Goal: Check status: Check status

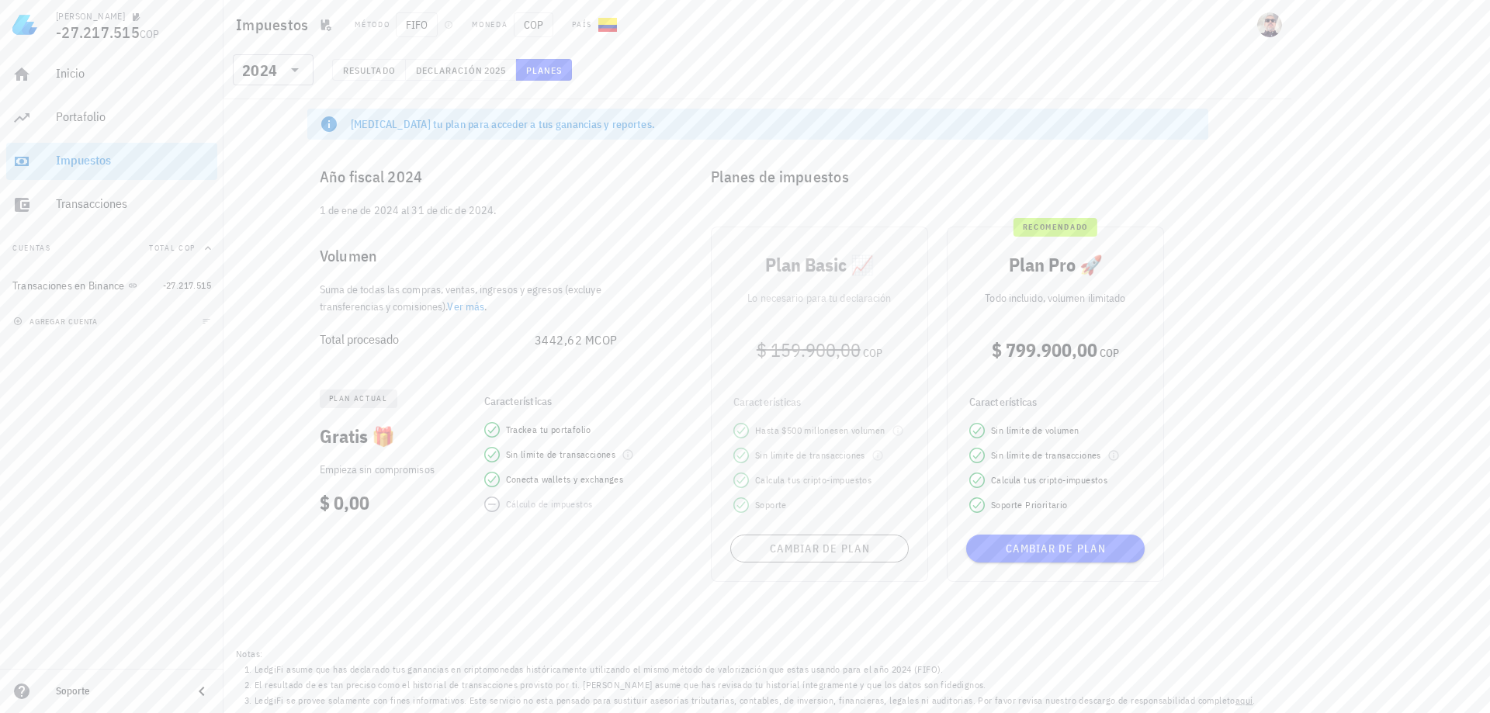
click at [469, 310] on link "Ver más" at bounding box center [465, 307] width 37 height 14
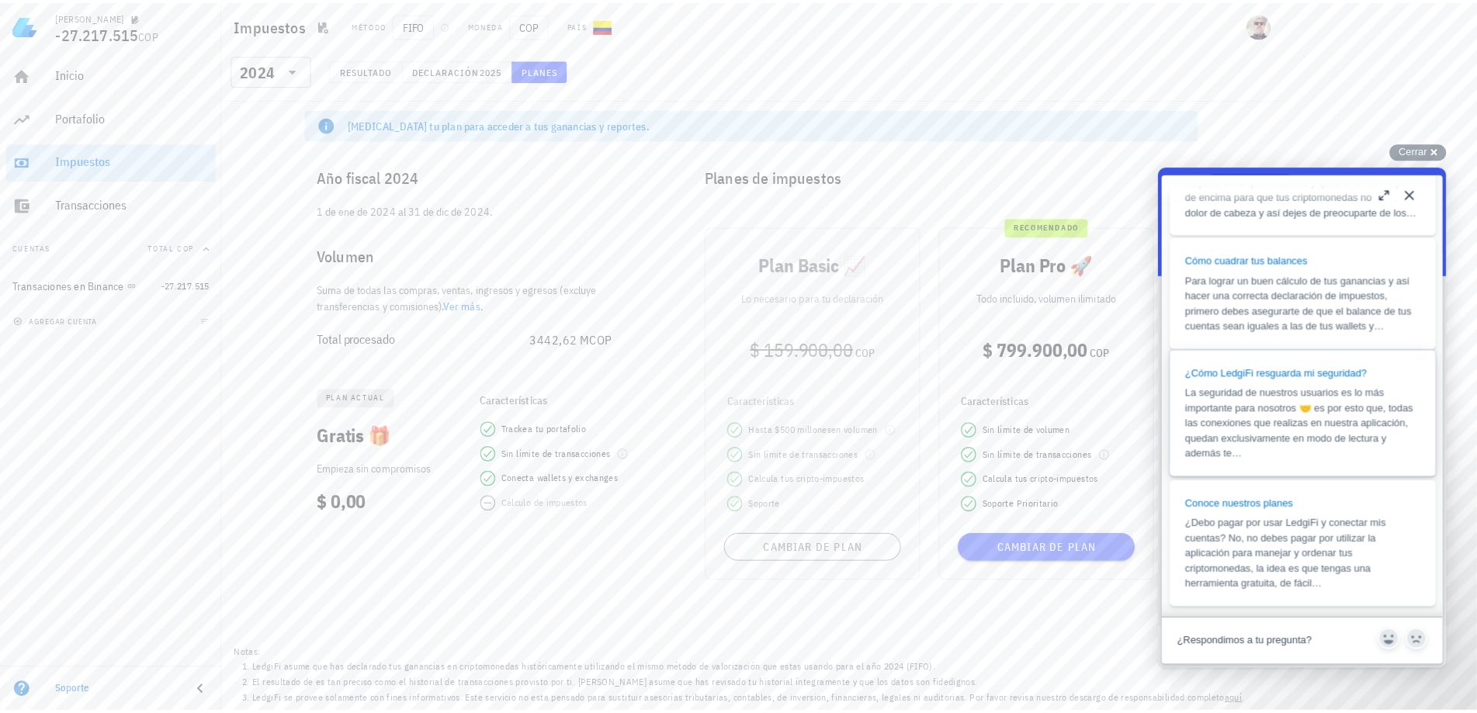
scroll to position [1165, 0]
click at [1421, 189] on button "Close" at bounding box center [1422, 194] width 25 height 25
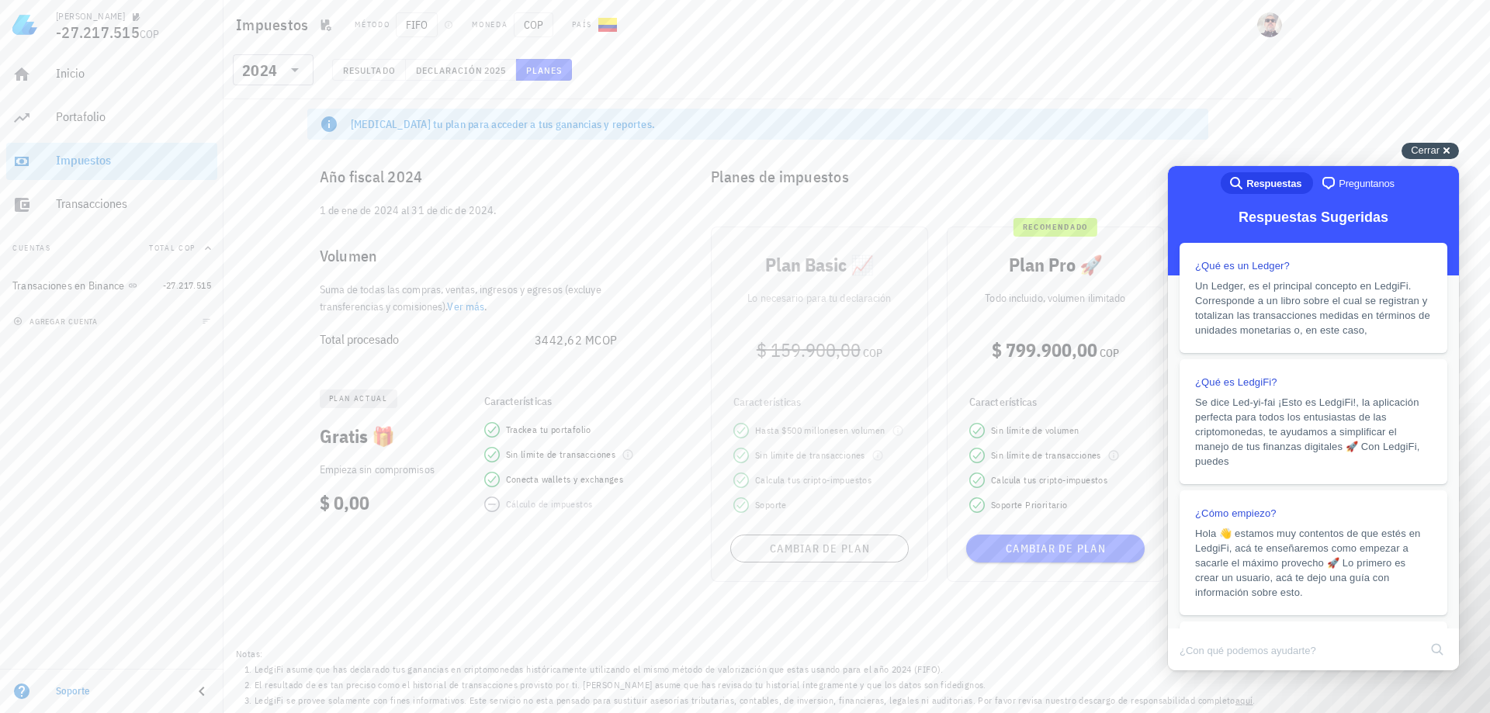
drag, startPoint x: 1455, startPoint y: 147, endPoint x: 1442, endPoint y: 148, distance: 12.4
click at [1442, 148] on div "Cerrar cross-small" at bounding box center [1430, 151] width 57 height 16
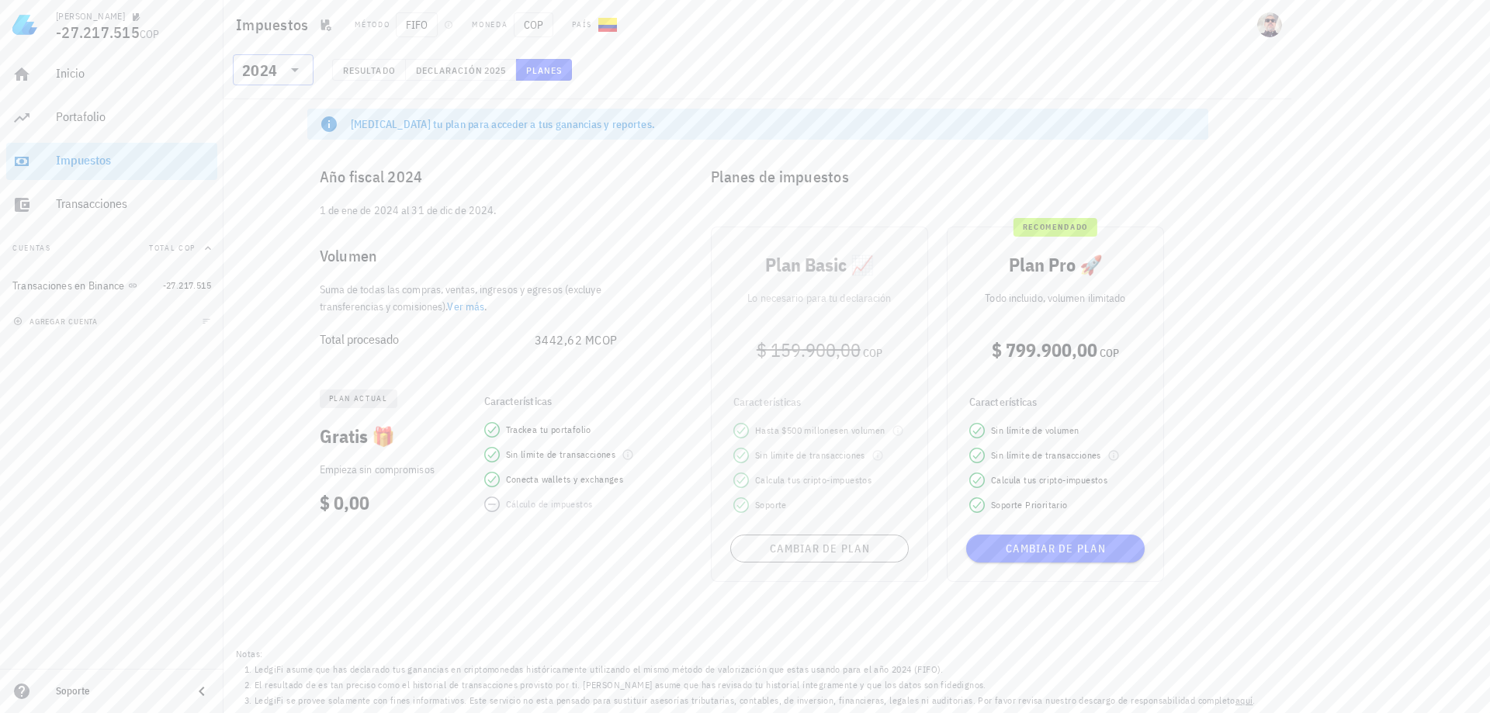
click at [291, 67] on icon at bounding box center [295, 70] width 19 height 19
click at [269, 168] on div "2023" at bounding box center [273, 172] width 56 height 12
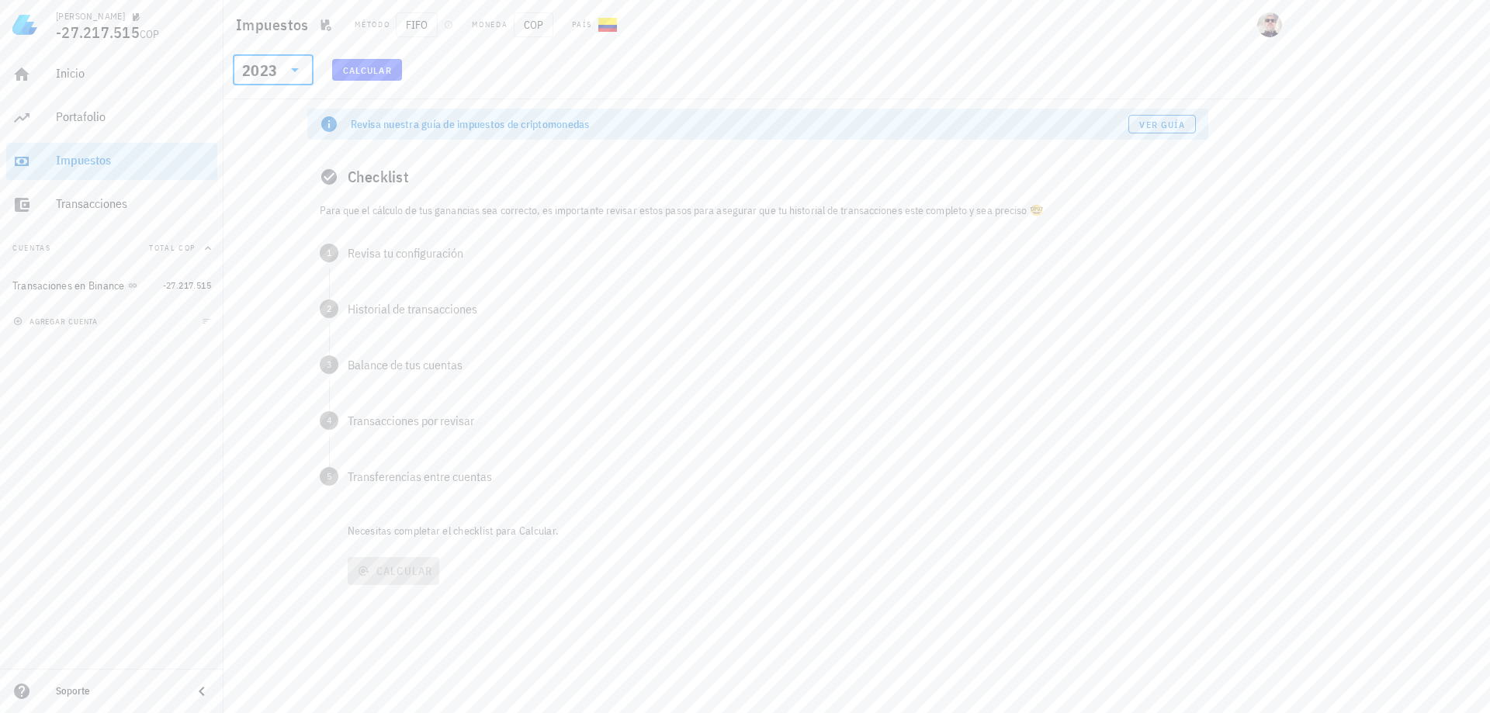
click at [295, 63] on icon at bounding box center [295, 70] width 19 height 19
click at [263, 137] on div "2024" at bounding box center [273, 141] width 56 height 12
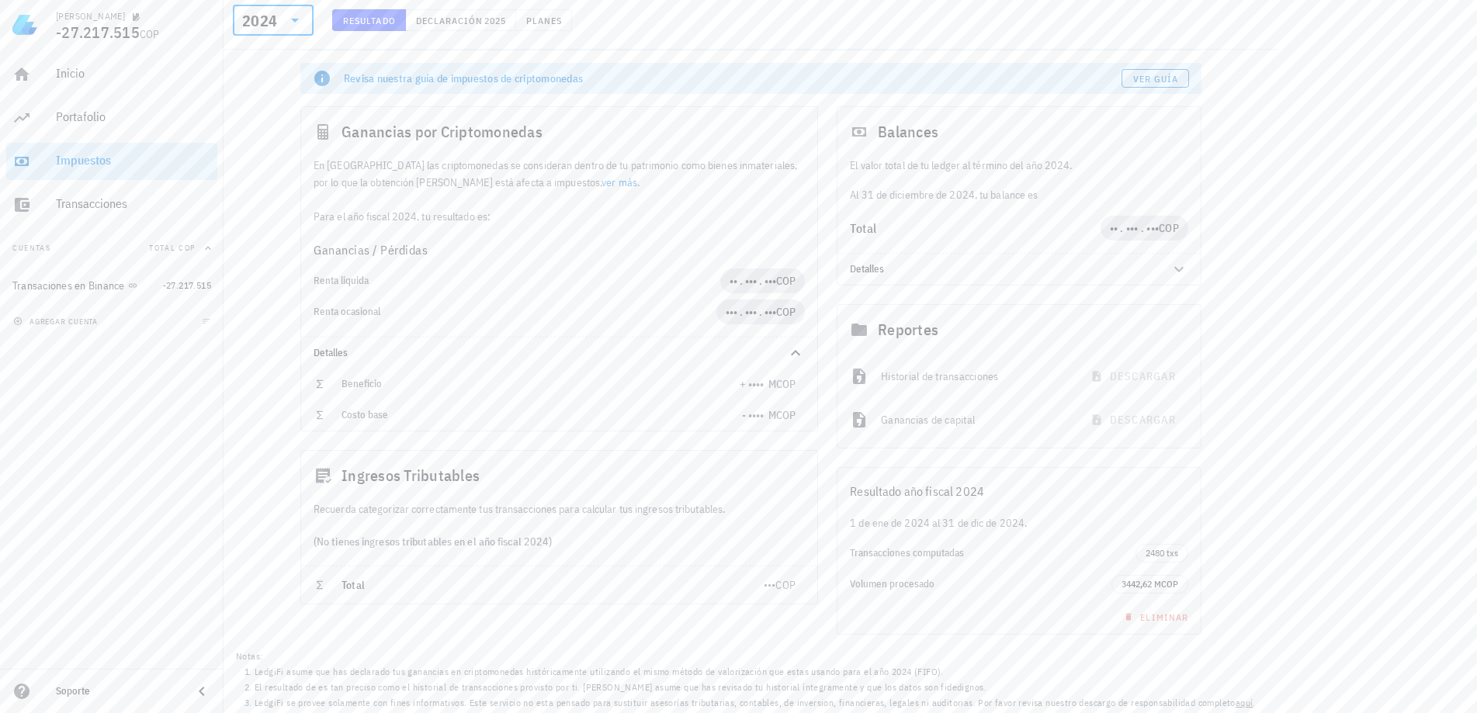
scroll to position [92, 0]
click at [1177, 268] on icon at bounding box center [1178, 267] width 9 height 5
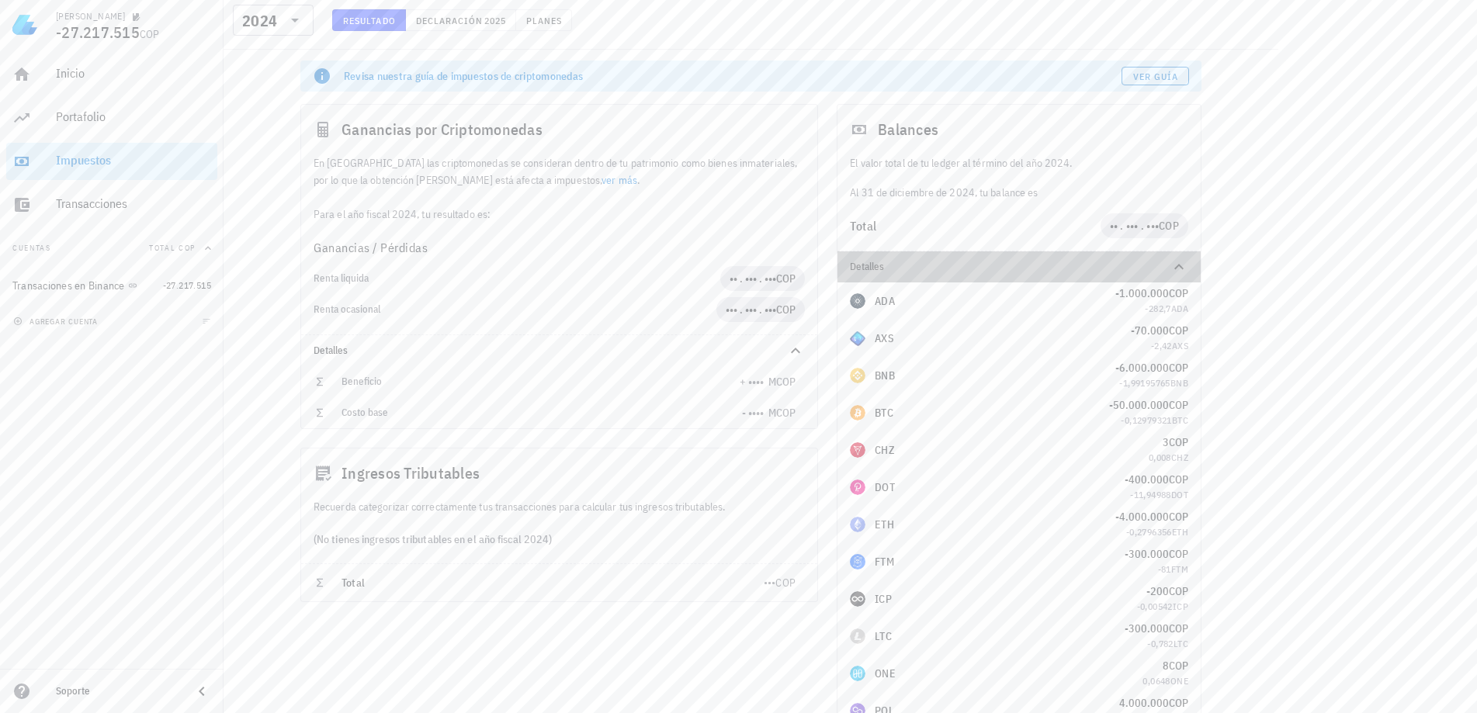
click at [1182, 266] on icon at bounding box center [1179, 267] width 19 height 19
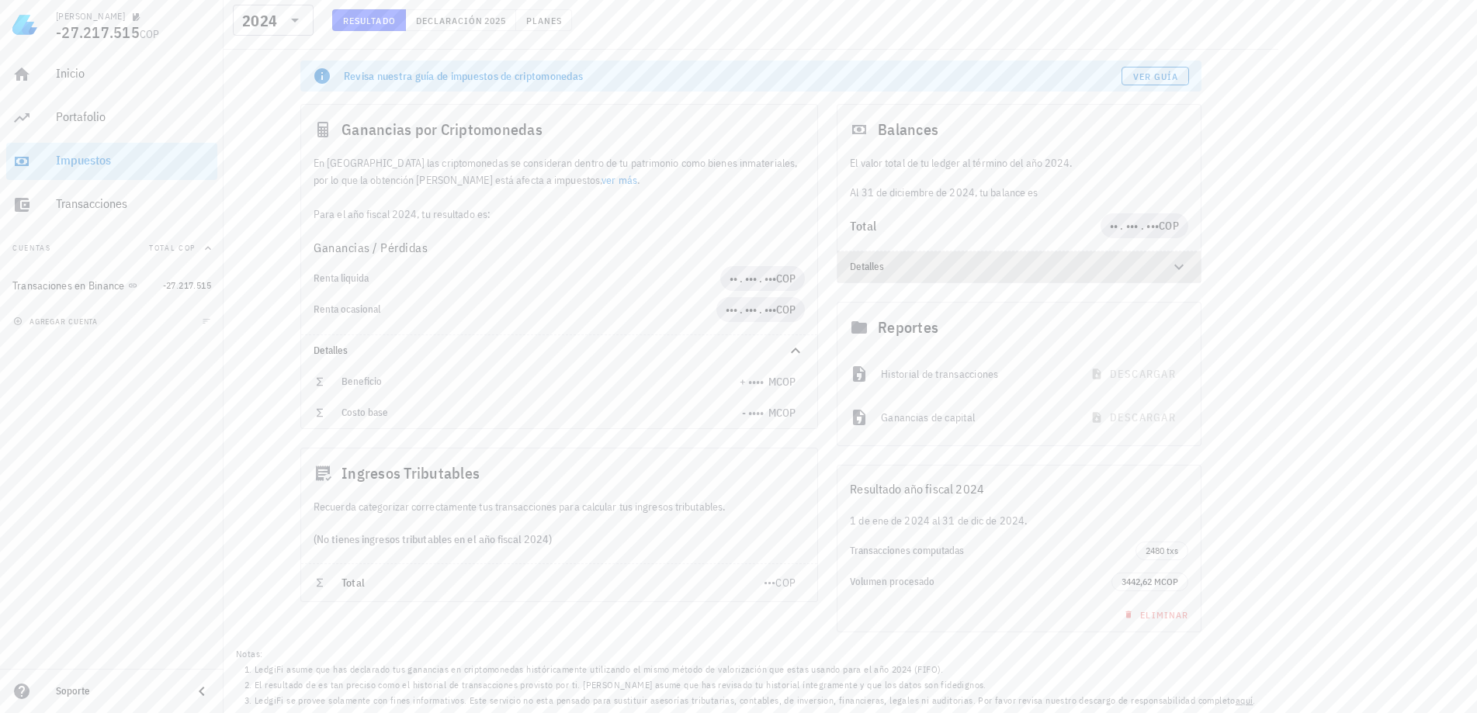
click at [1175, 267] on icon at bounding box center [1179, 267] width 19 height 19
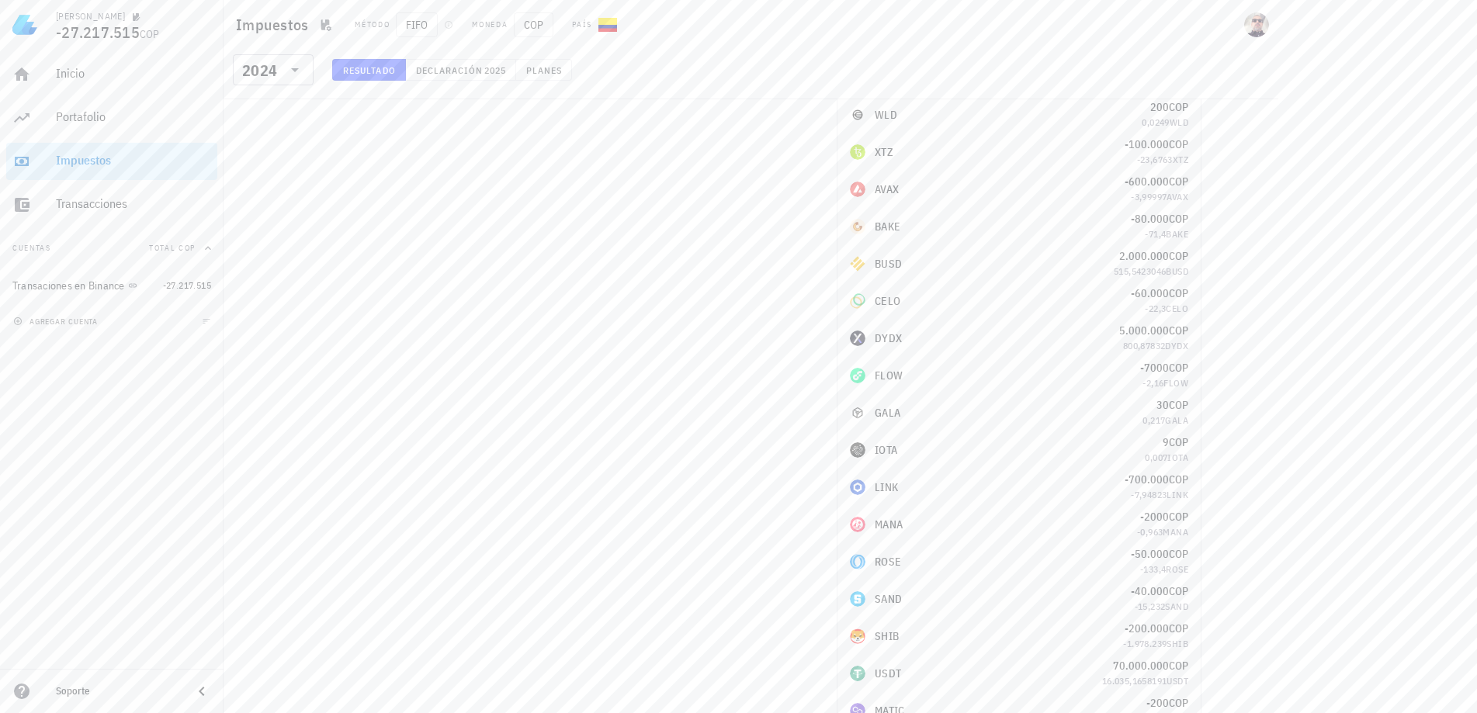
scroll to position [781, 0]
